Goal: Transaction & Acquisition: Download file/media

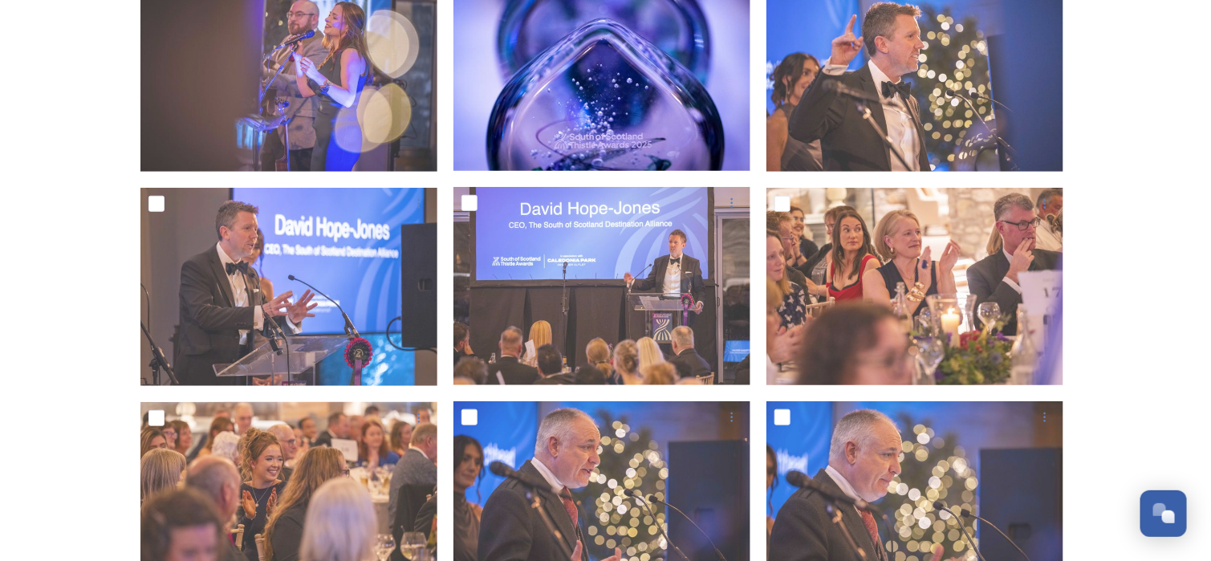
scroll to position [401, 0]
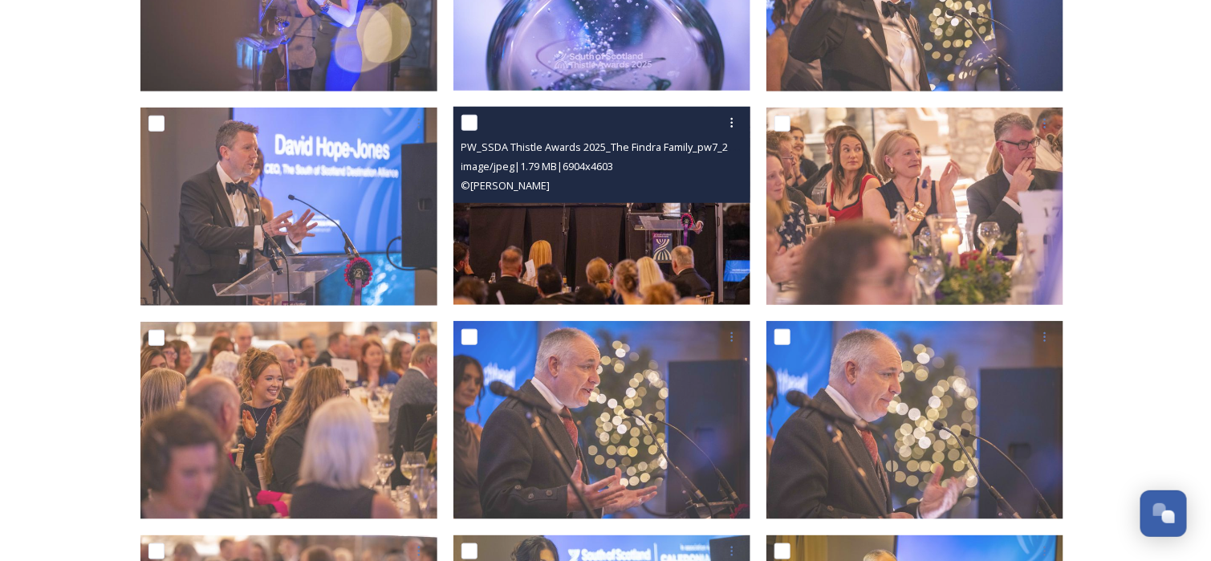
click at [606, 205] on img at bounding box center [601, 206] width 297 height 198
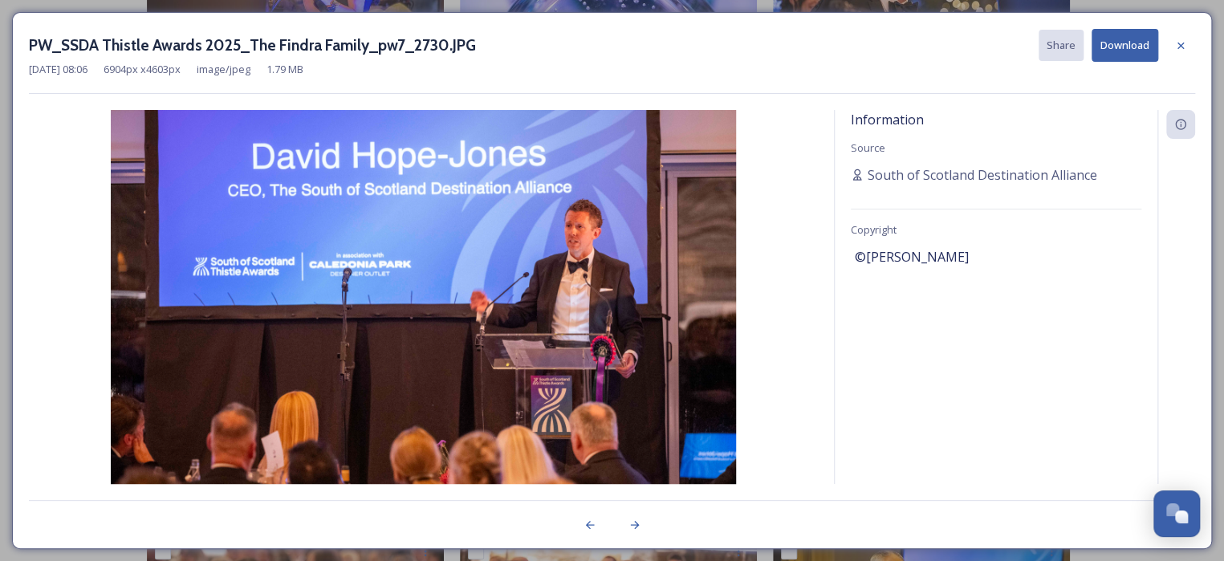
click at [1123, 51] on button "Download" at bounding box center [1125, 45] width 67 height 33
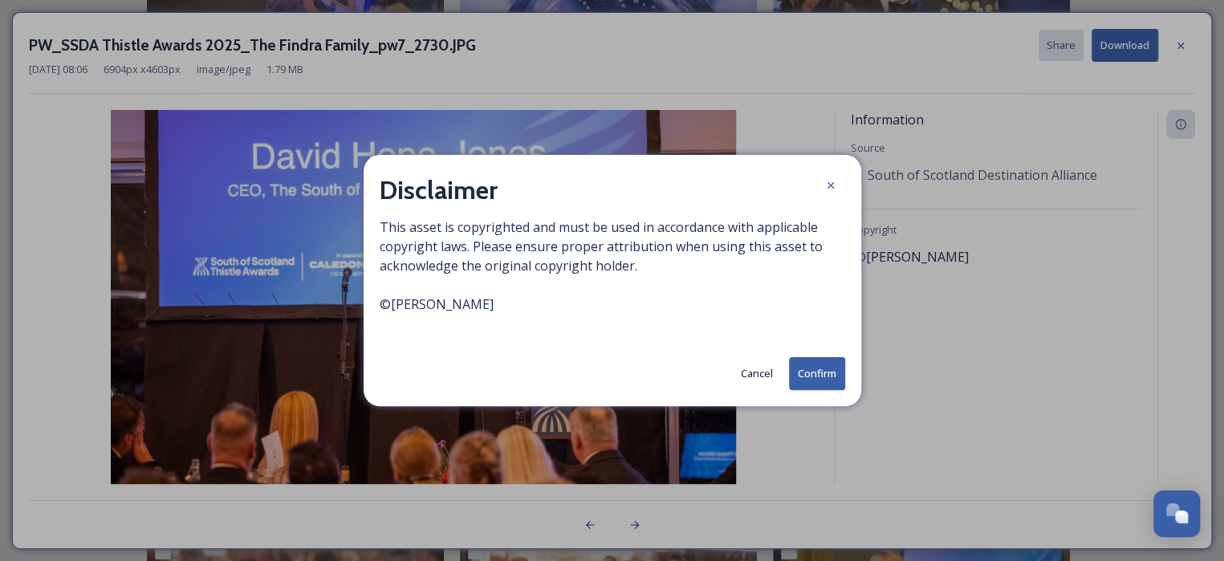
click at [823, 379] on button "Confirm" at bounding box center [817, 373] width 56 height 33
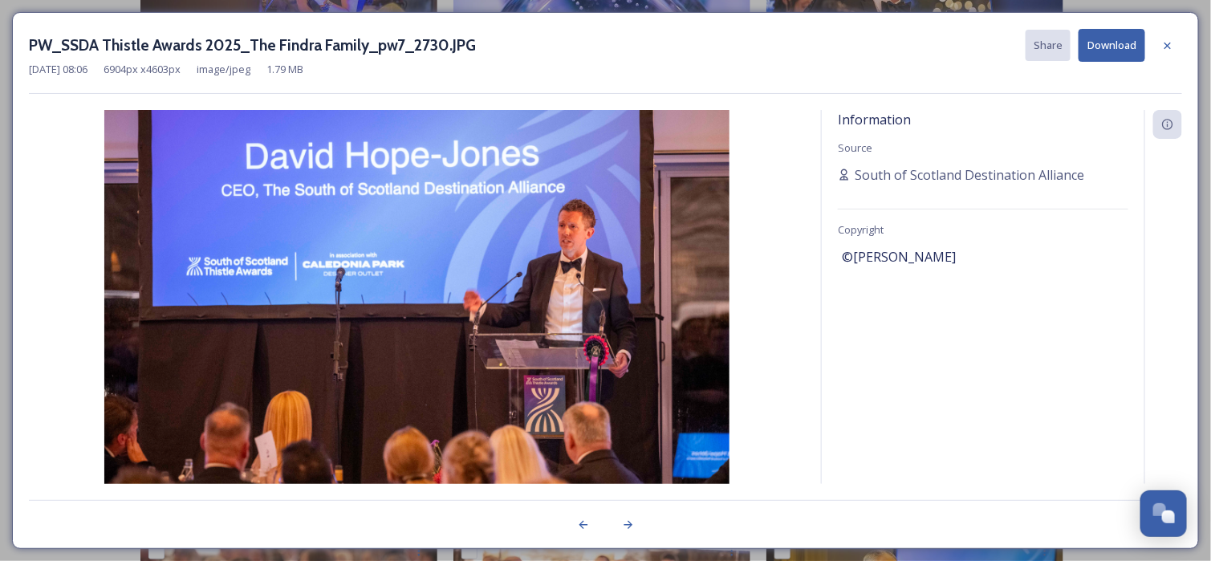
click at [782, 321] on img at bounding box center [417, 318] width 776 height 417
click at [1165, 43] on icon at bounding box center [1167, 45] width 13 height 13
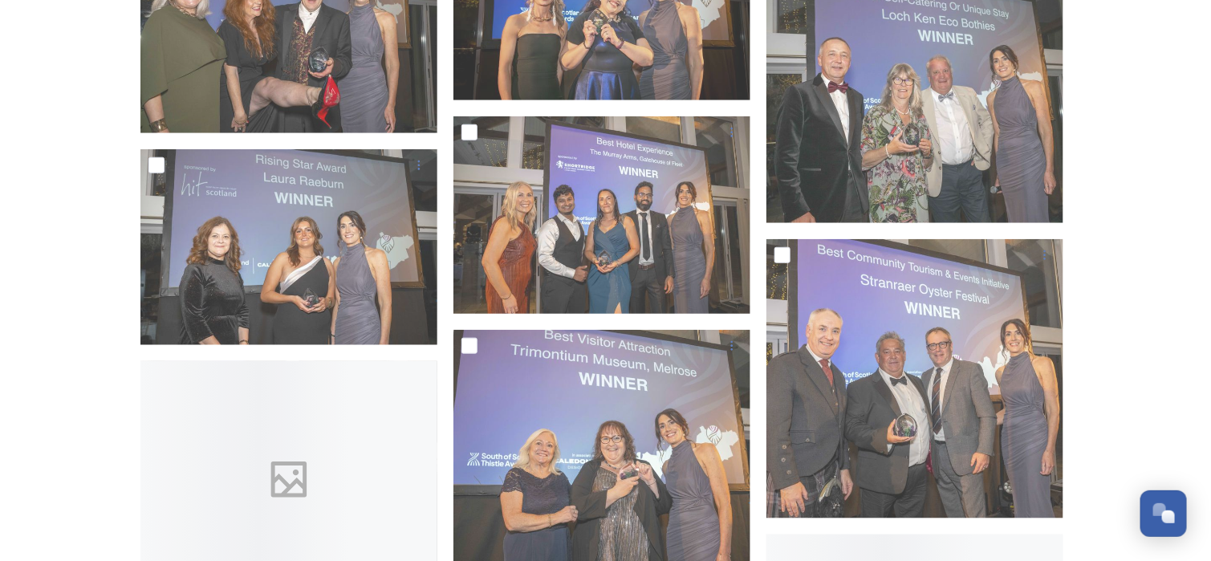
scroll to position [2809, 0]
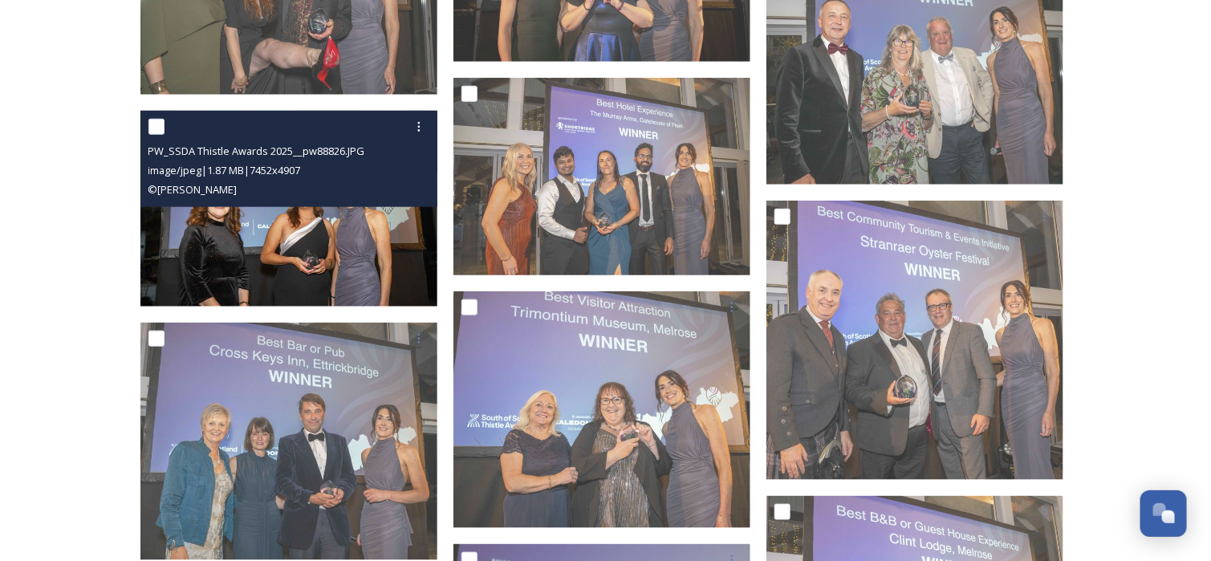
click at [271, 218] on img at bounding box center [288, 209] width 297 height 196
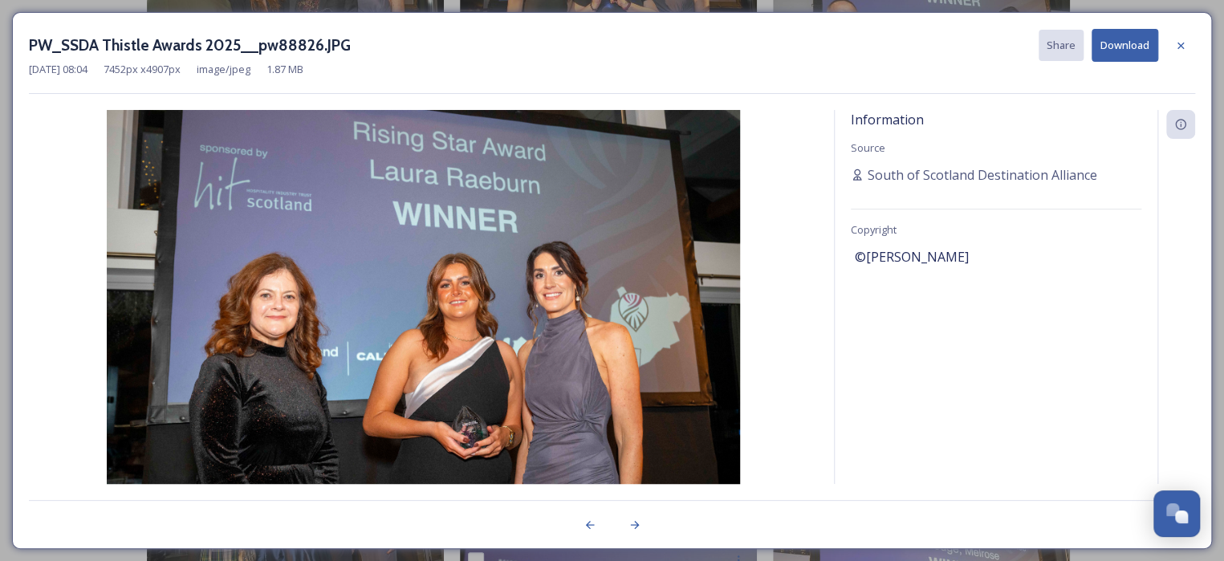
click at [1120, 53] on button "Download" at bounding box center [1125, 45] width 67 height 33
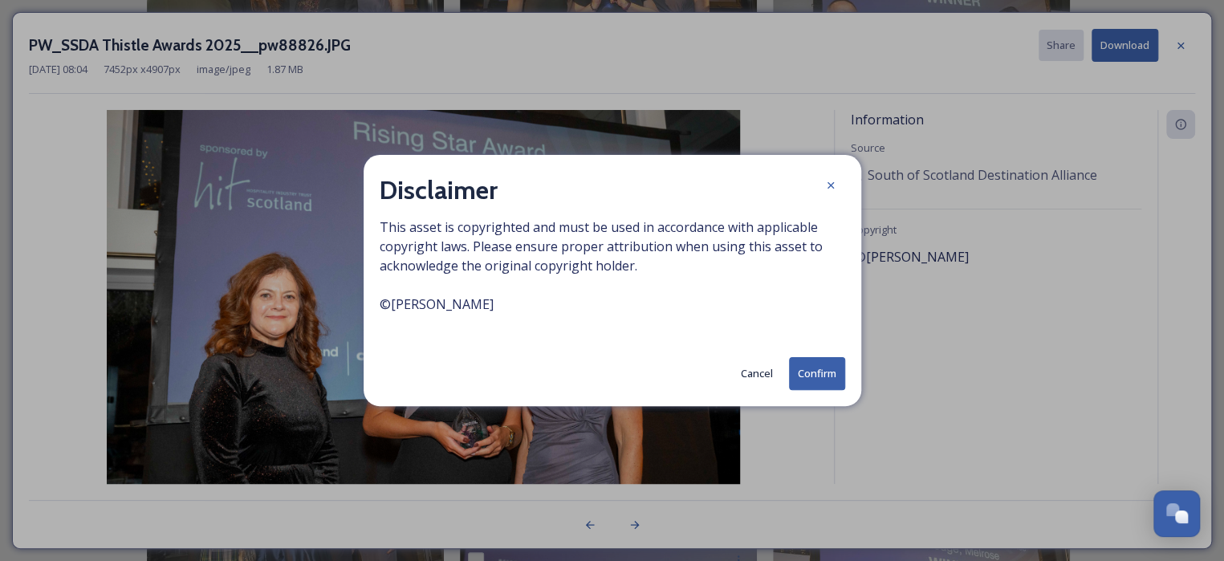
click at [824, 372] on button "Confirm" at bounding box center [817, 373] width 56 height 33
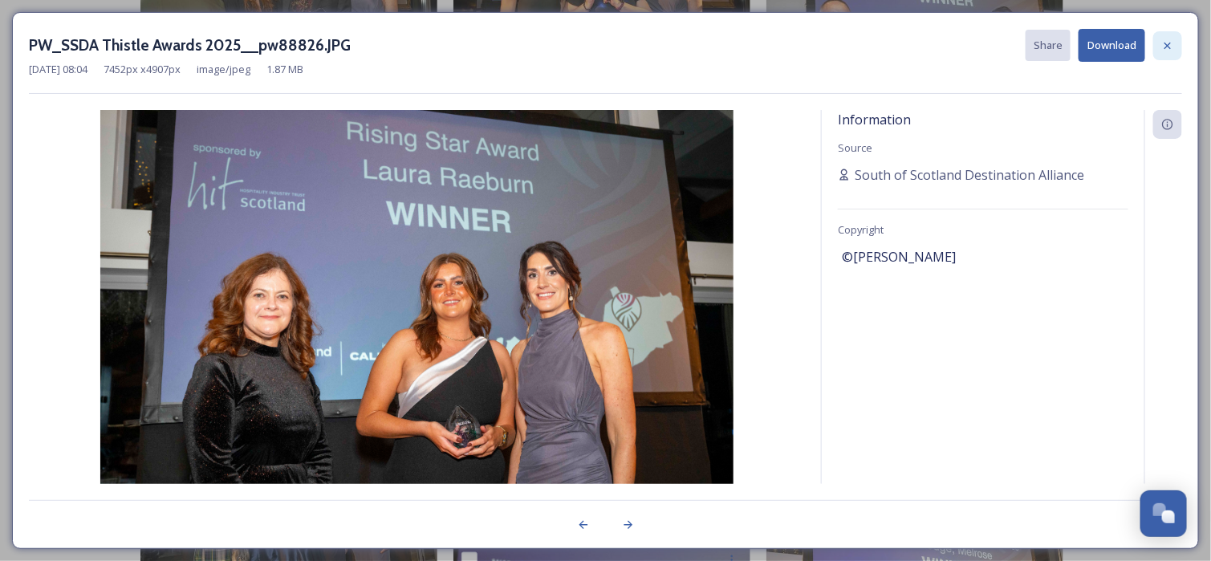
click at [1176, 51] on div at bounding box center [1167, 45] width 29 height 29
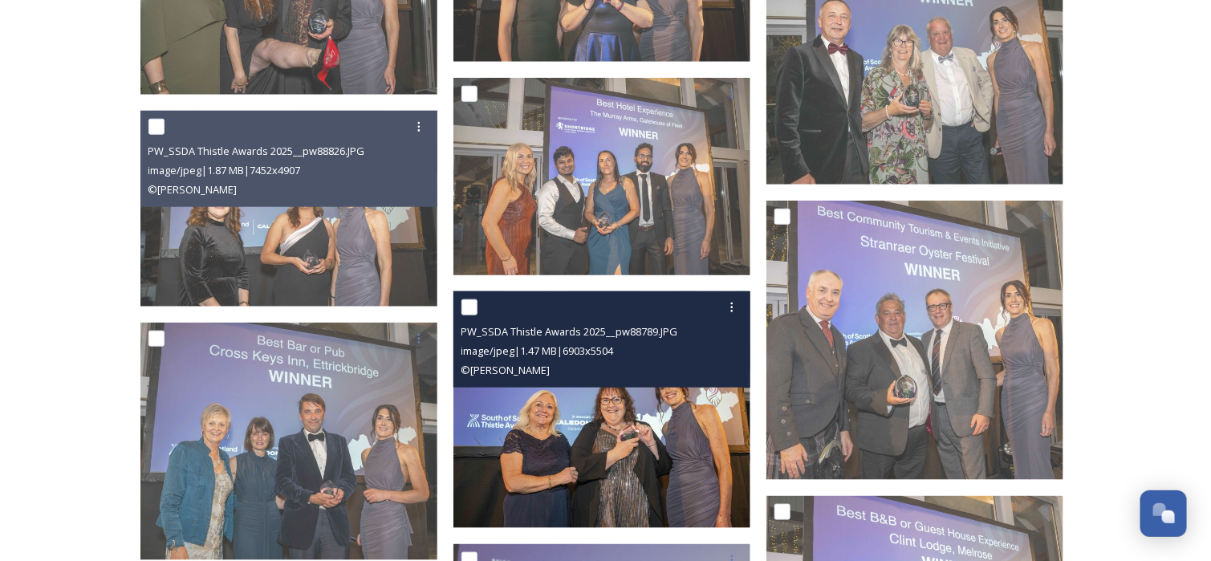
click at [641, 382] on div "PW_SSDA Thistle Awards 2025__pw88789.JPG image/jpeg | 1.47 MB | 6903 x 5504 © […" at bounding box center [601, 339] width 297 height 96
click at [645, 409] on img at bounding box center [601, 409] width 297 height 237
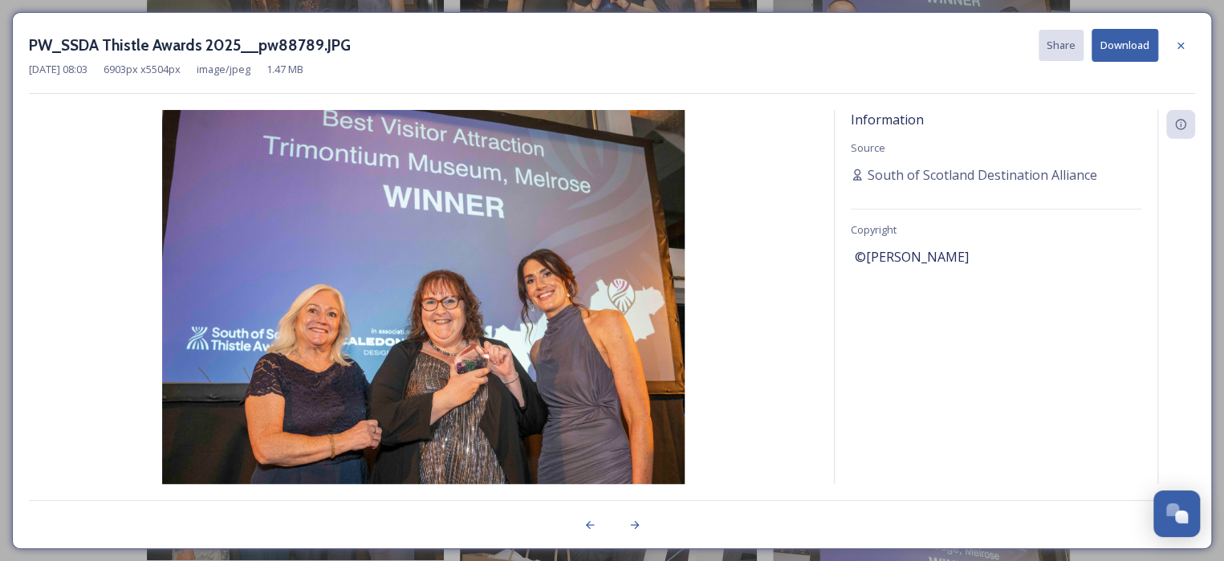
click at [1120, 53] on button "Download" at bounding box center [1125, 45] width 67 height 33
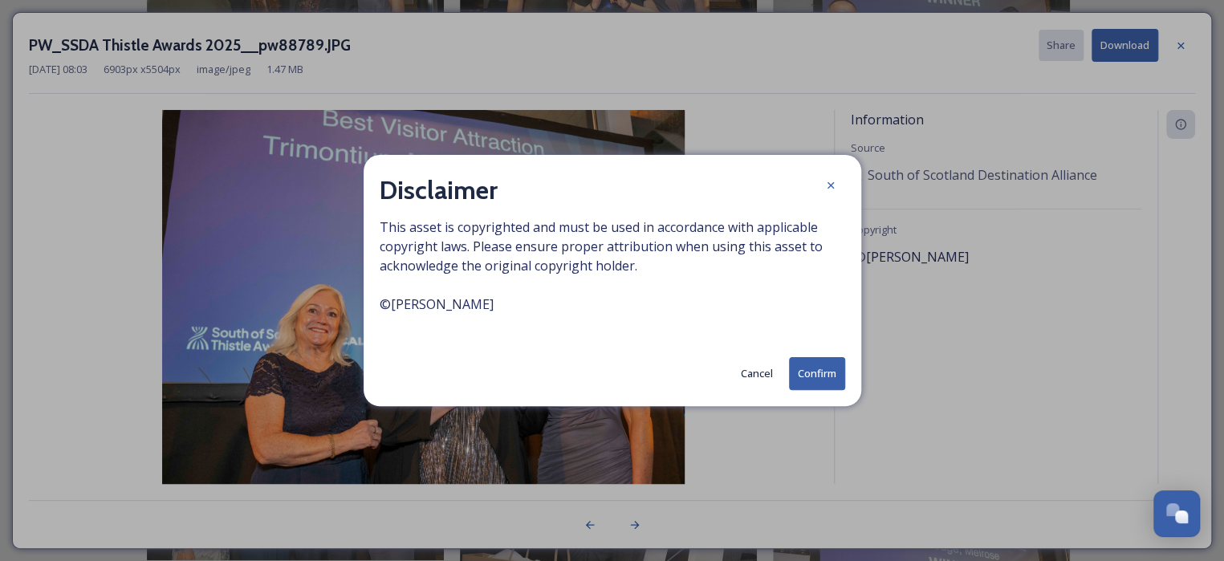
click at [831, 368] on button "Confirm" at bounding box center [817, 373] width 56 height 33
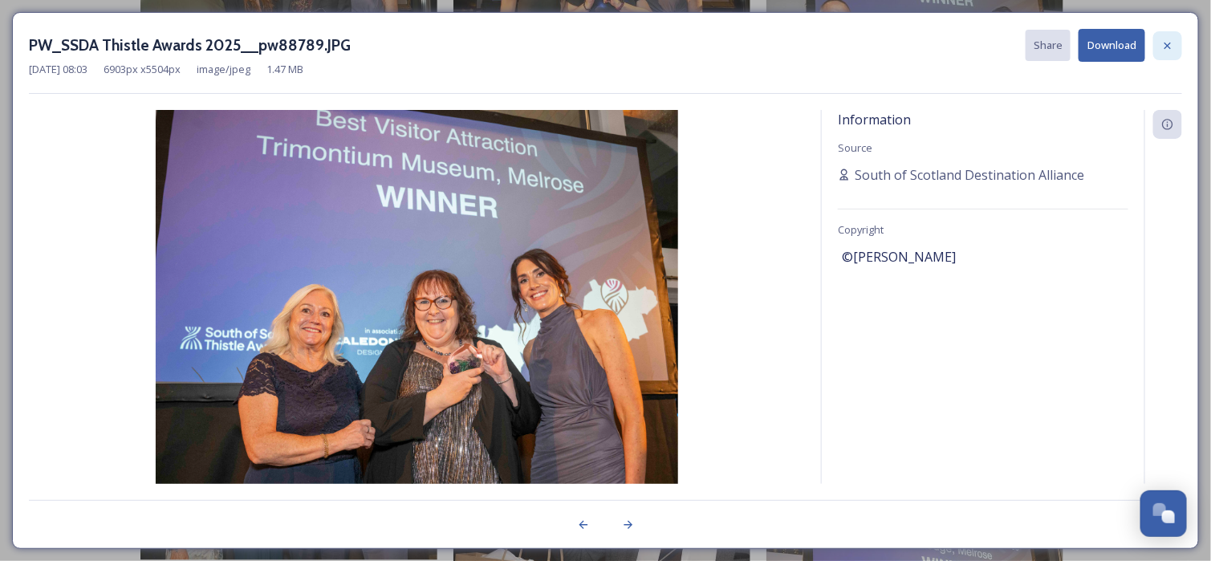
click at [1175, 47] on div at bounding box center [1167, 45] width 29 height 29
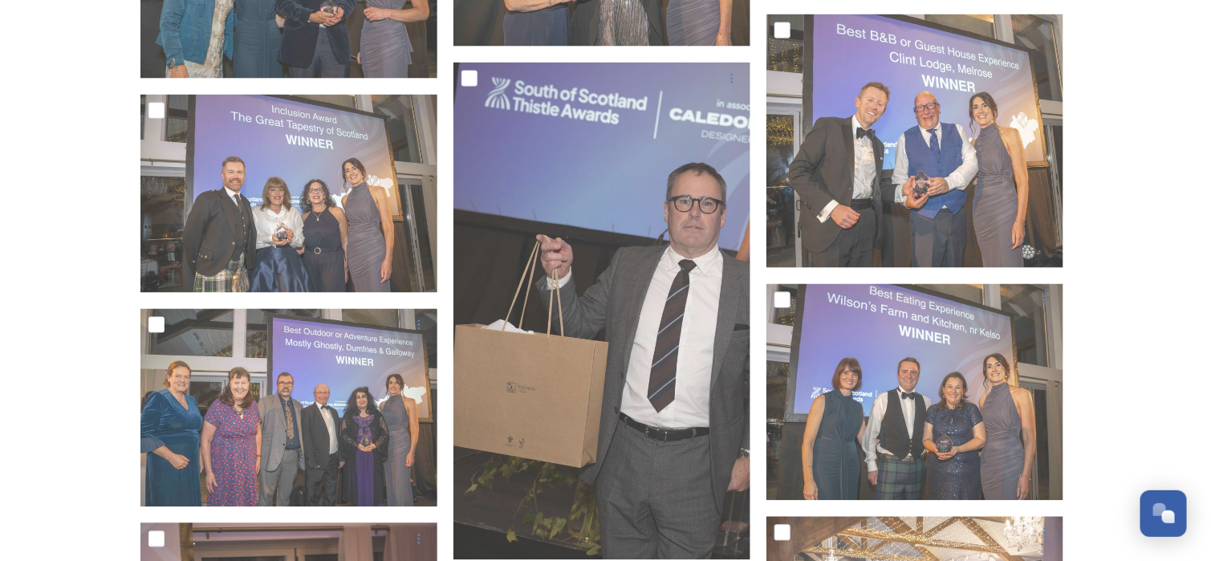
scroll to position [3371, 0]
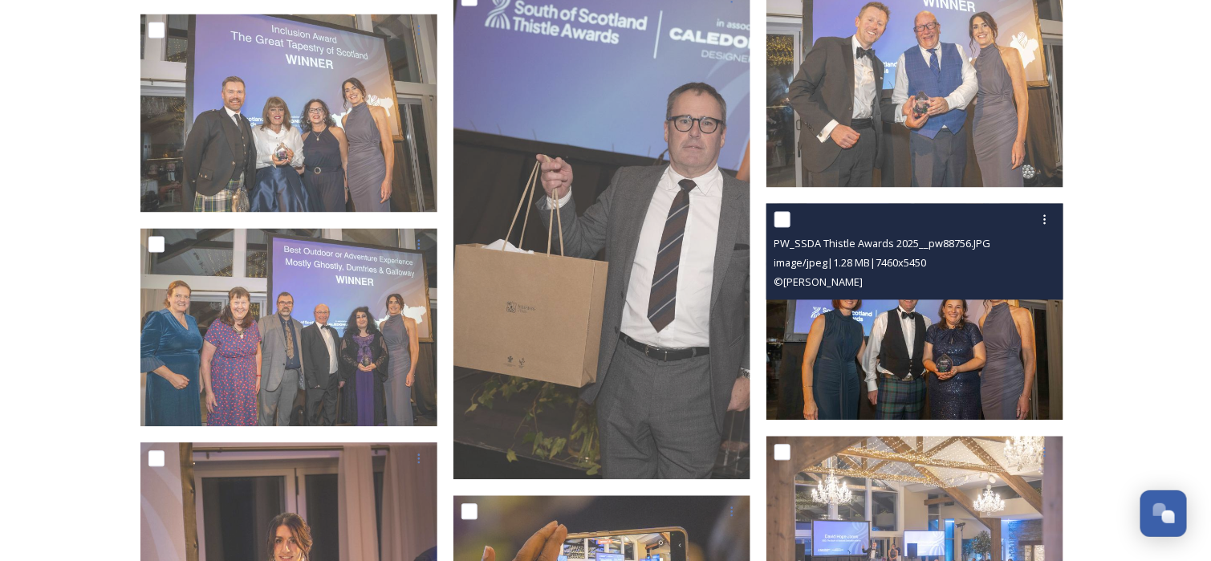
click at [967, 316] on img at bounding box center [914, 312] width 297 height 217
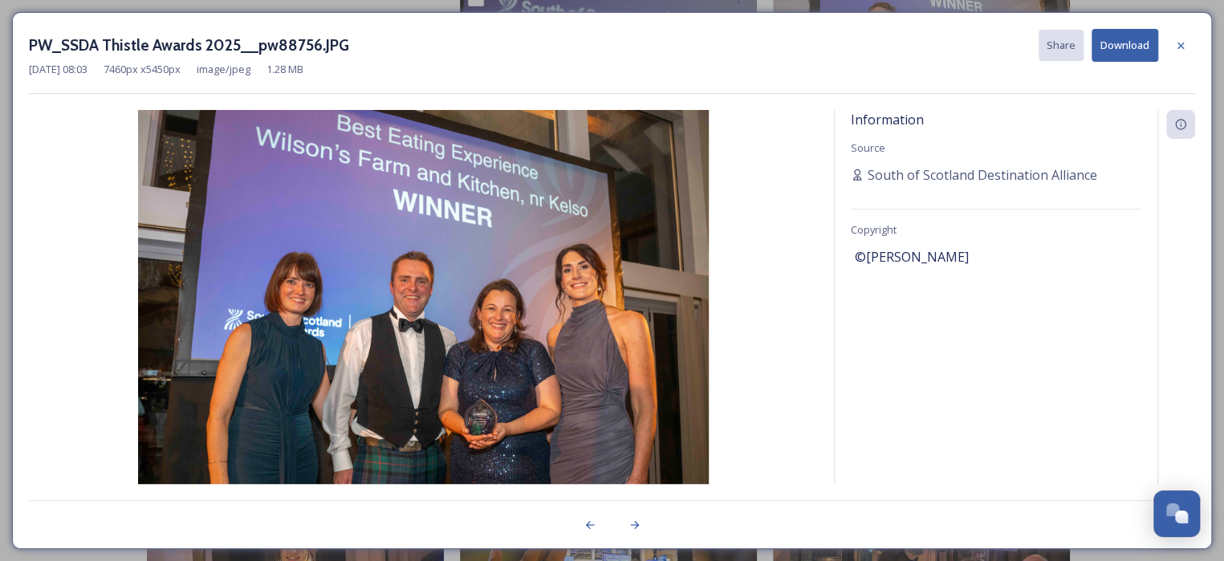
click at [1115, 55] on button "Download" at bounding box center [1125, 45] width 67 height 33
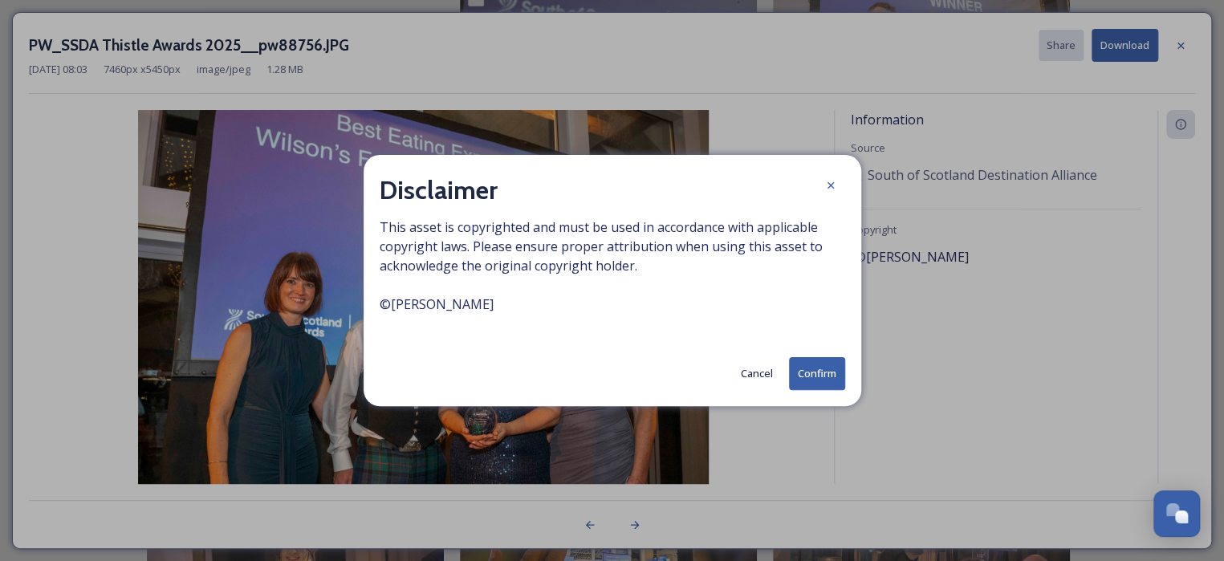
click at [812, 372] on button "Confirm" at bounding box center [817, 373] width 56 height 33
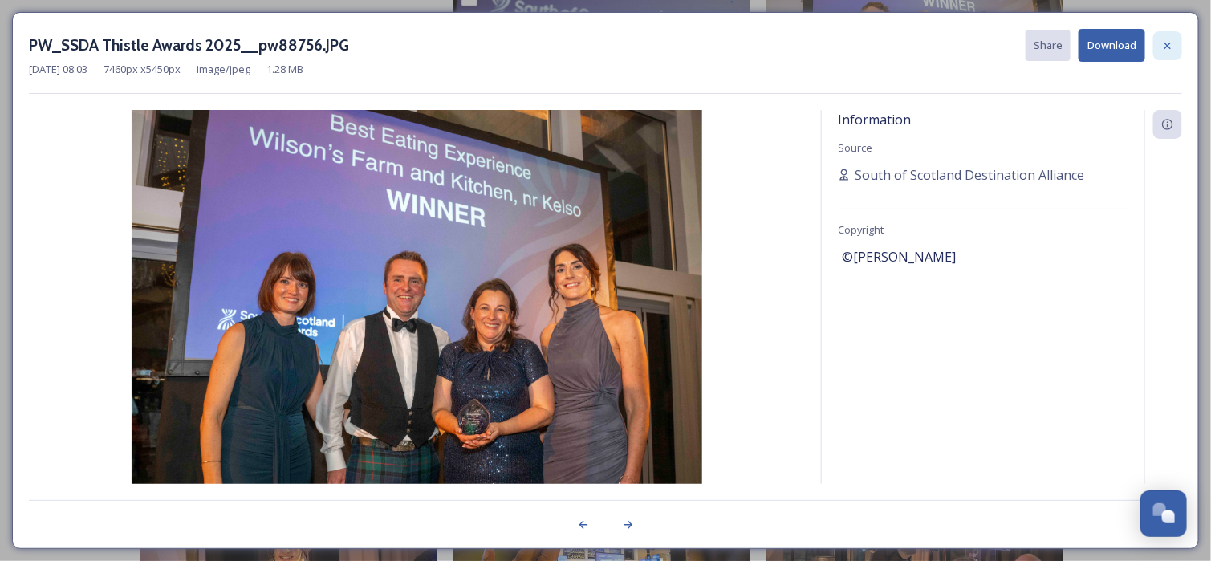
click at [1175, 39] on div at bounding box center [1167, 45] width 29 height 29
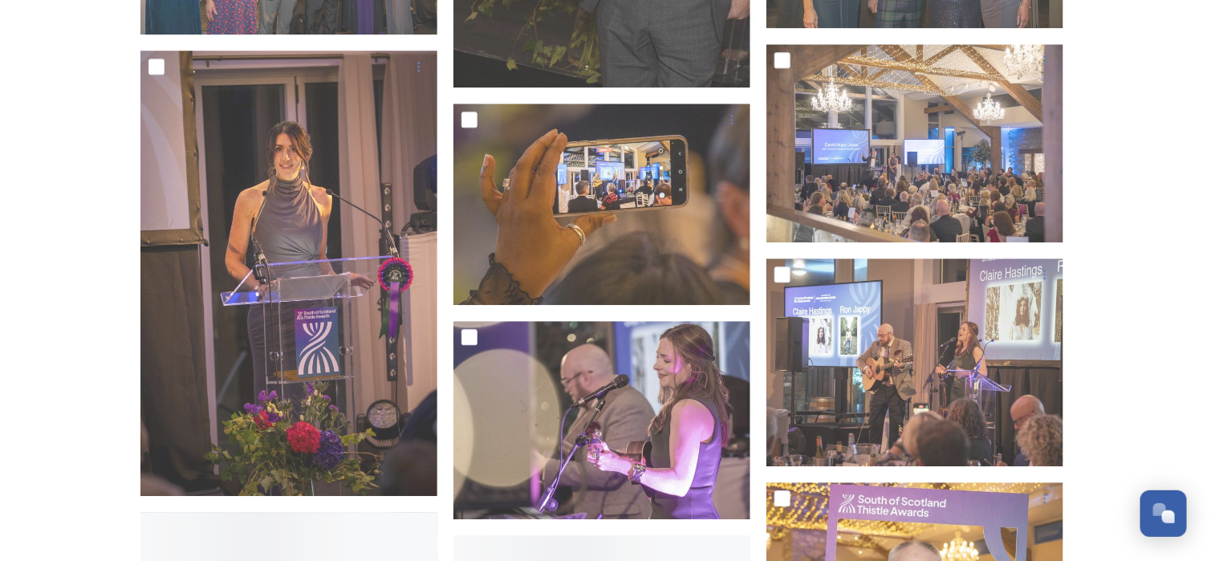
scroll to position [3772, 0]
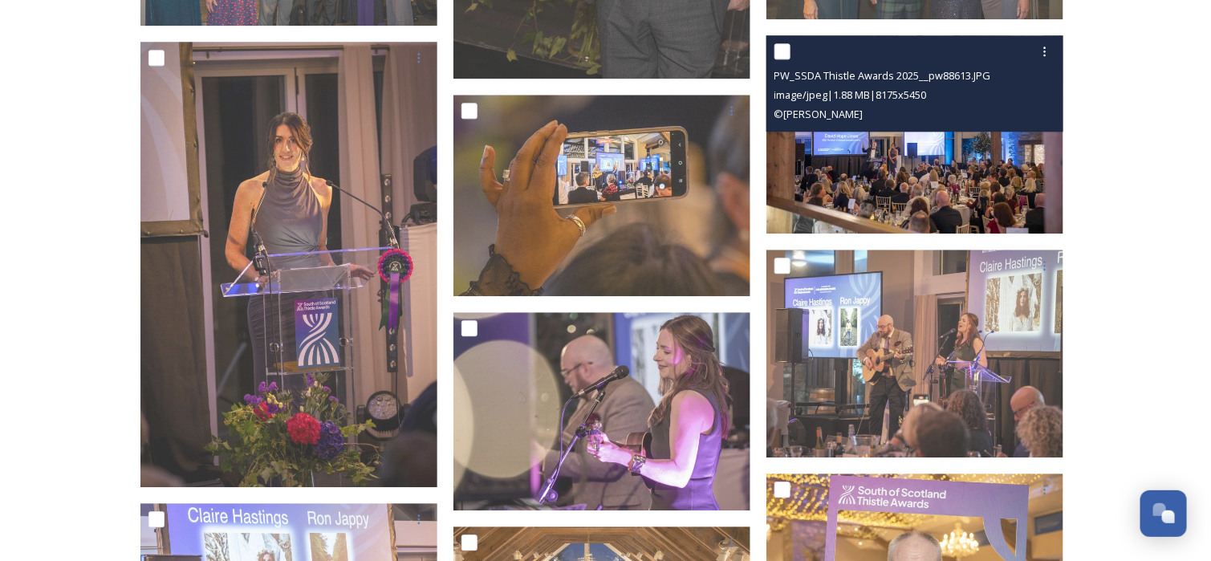
click at [982, 165] on img at bounding box center [914, 134] width 297 height 198
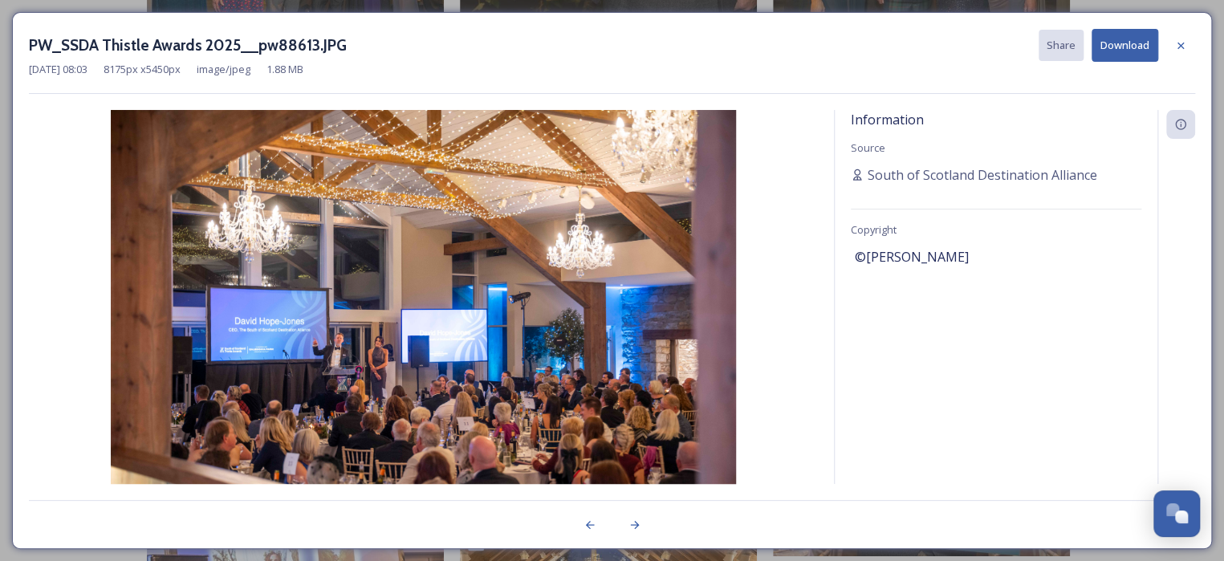
click at [1120, 51] on button "Download" at bounding box center [1125, 45] width 67 height 33
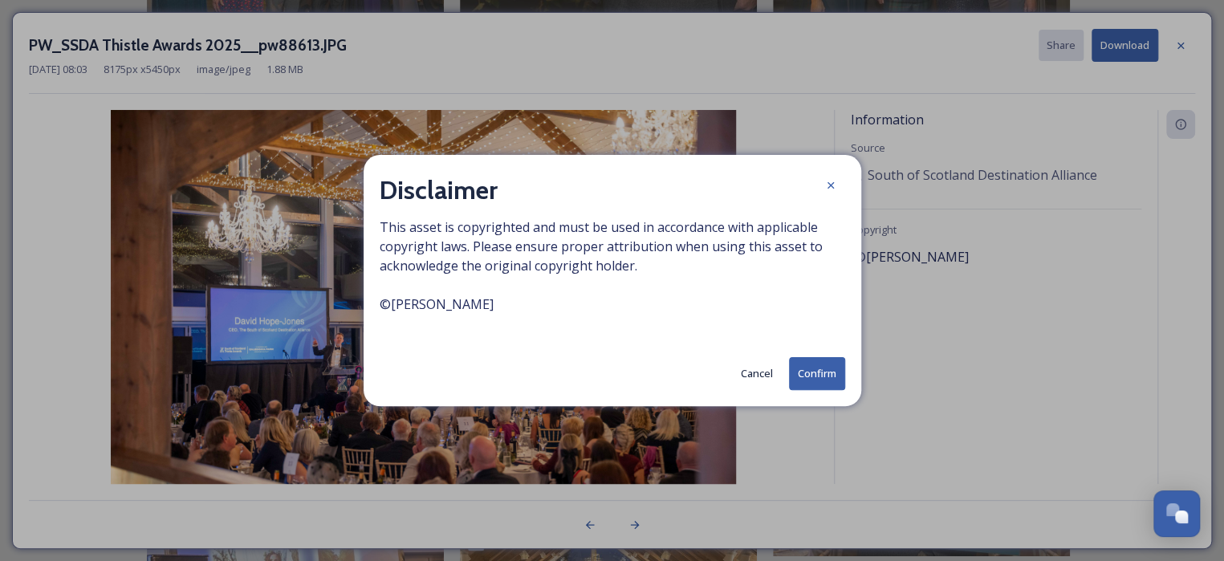
click at [831, 368] on button "Confirm" at bounding box center [817, 373] width 56 height 33
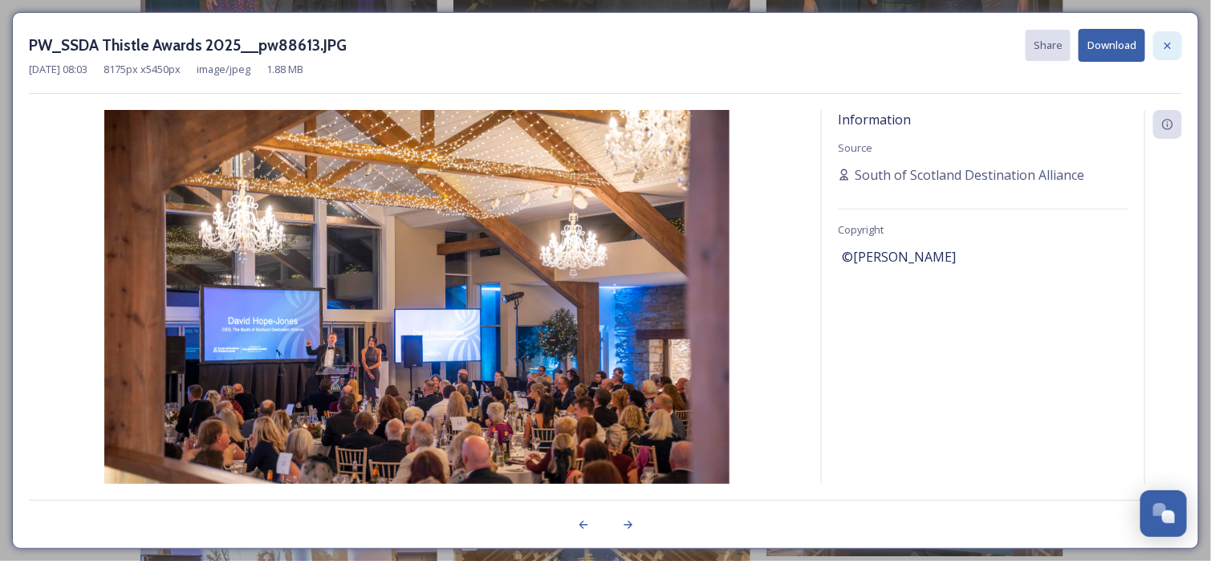
click at [1170, 47] on icon at bounding box center [1168, 45] width 6 height 6
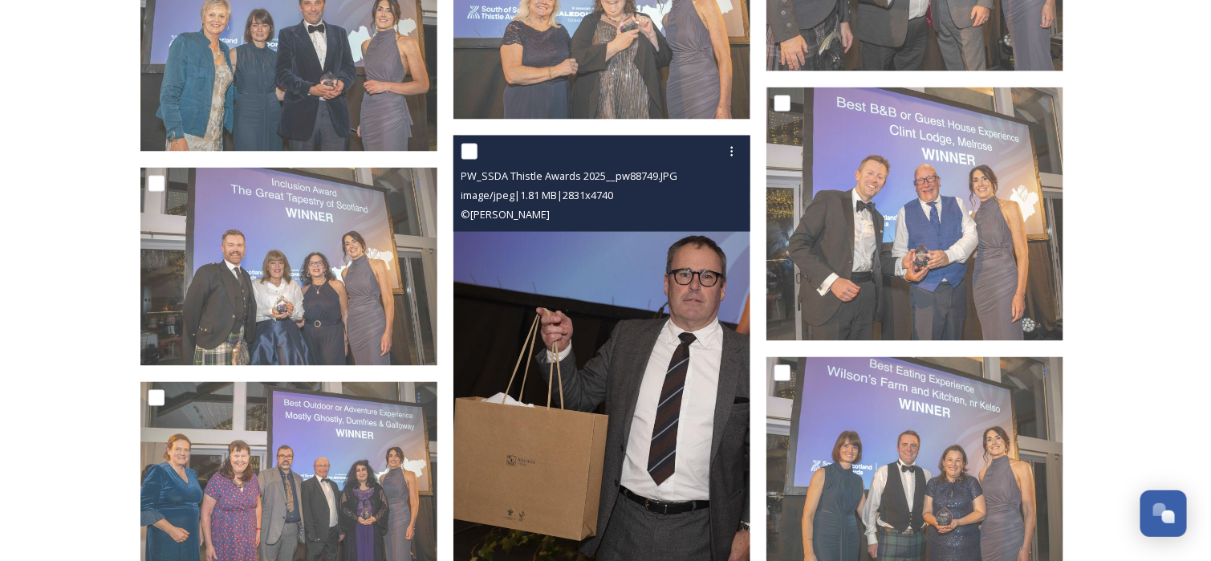
scroll to position [3210, 0]
